Goal: Contribute content

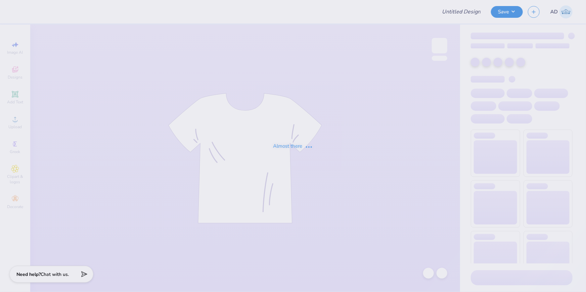
type input "SDT BID DAY hats"
type input "[PERSON_NAME] : [GEOGRAPHIC_DATA]"
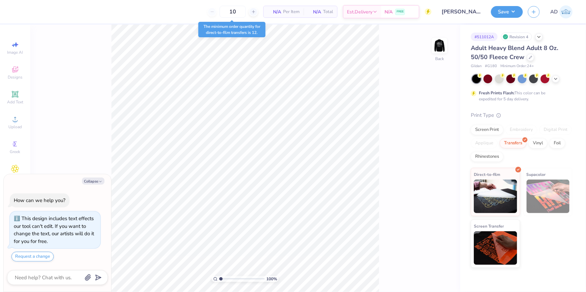
type textarea "x"
